Goal: Navigation & Orientation: Go to known website

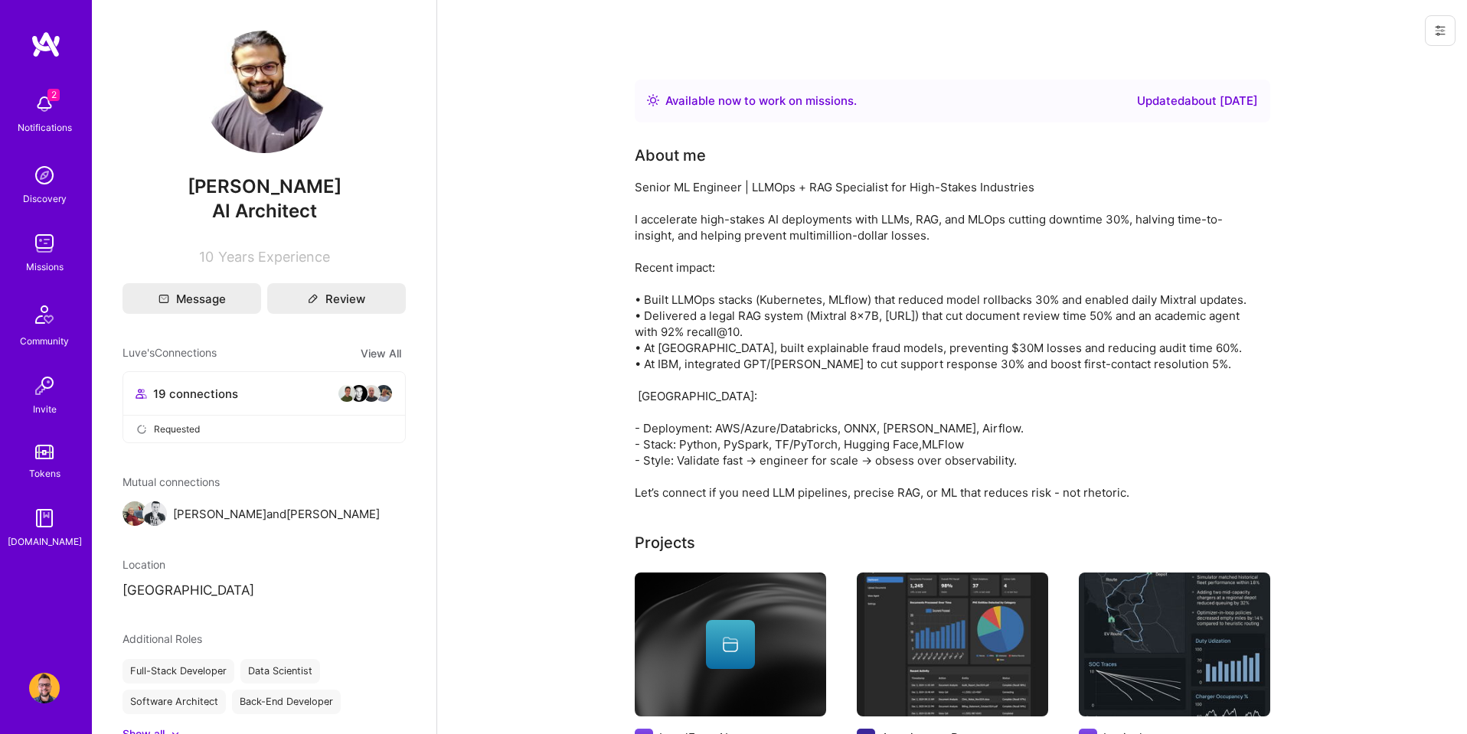
click at [1449, 40] on button at bounding box center [1440, 30] width 31 height 31
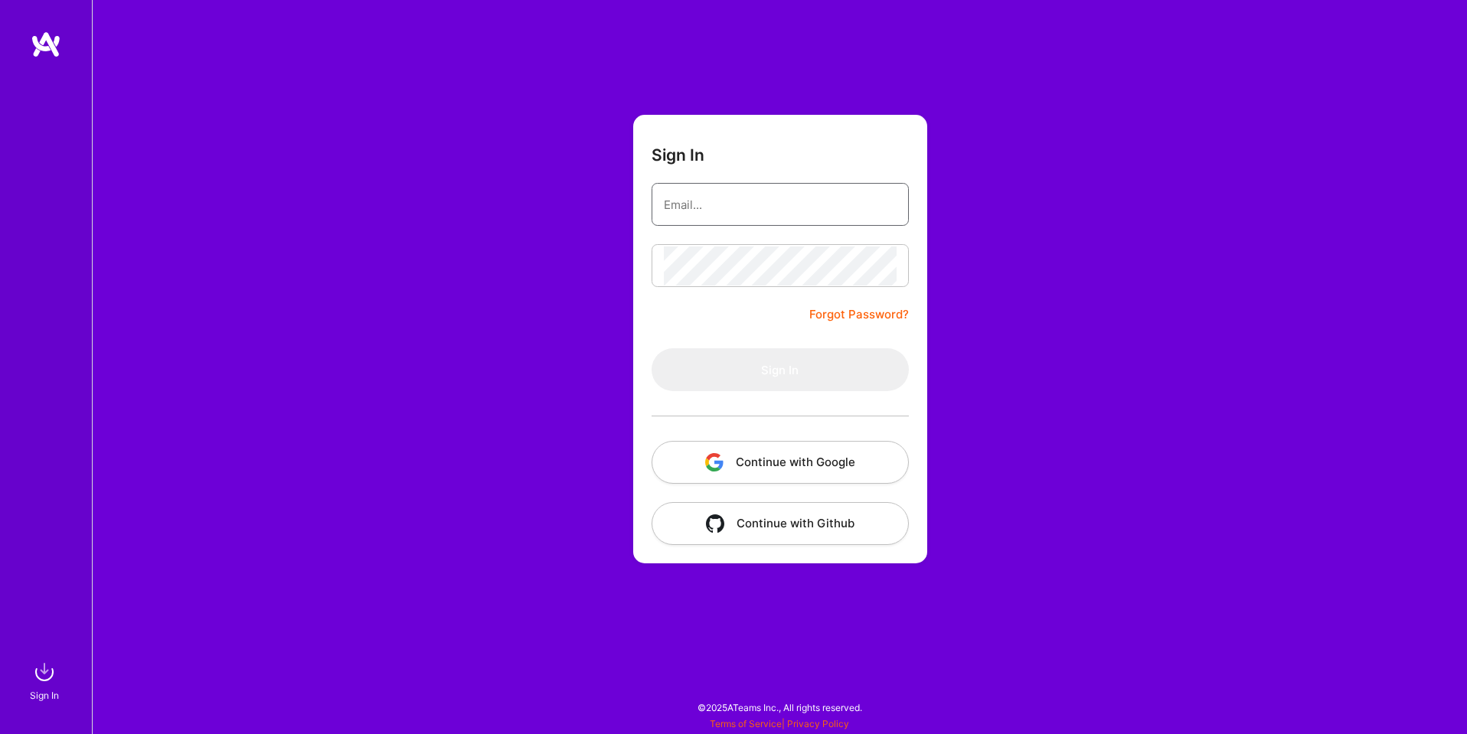
type input "sarahjanemills@gmail.com"
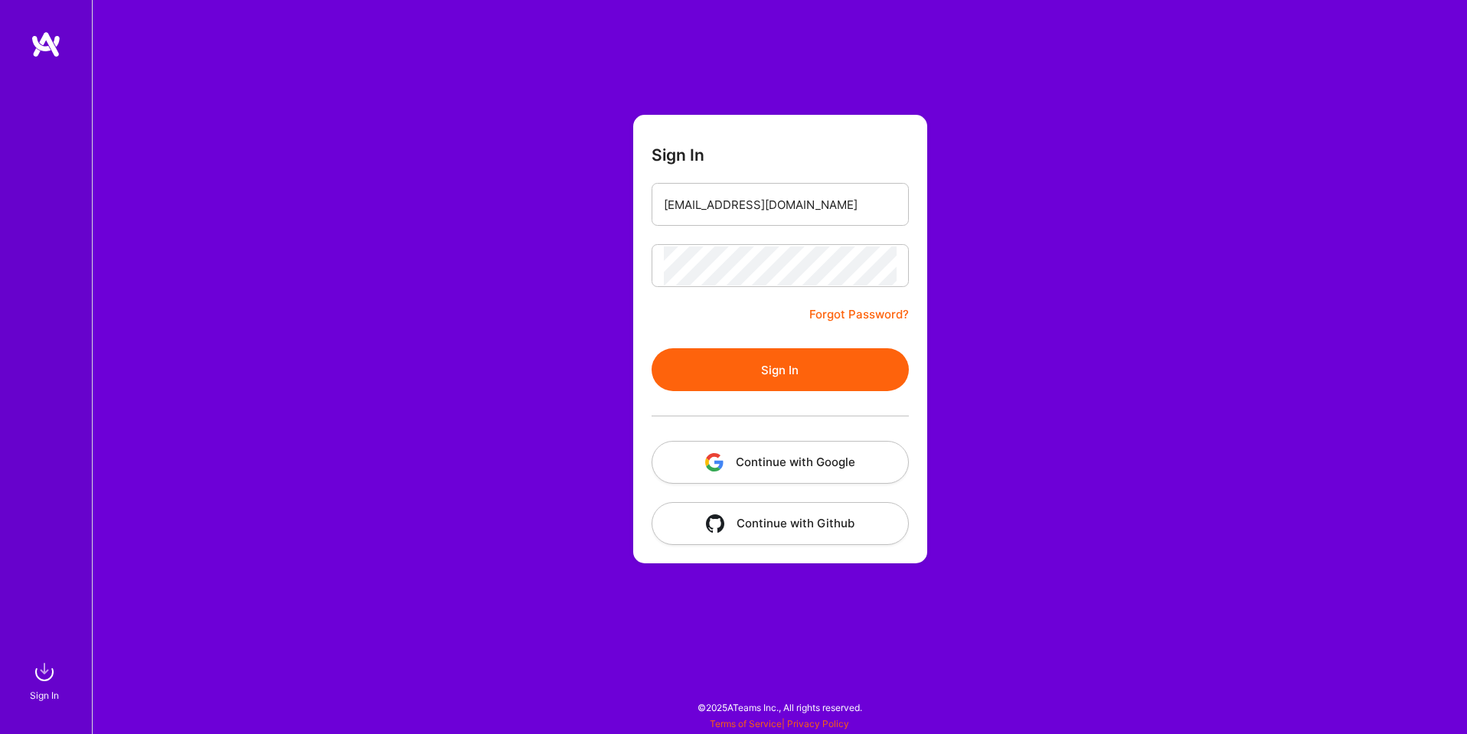
click at [815, 461] on button "Continue with Google" at bounding box center [780, 462] width 257 height 43
